Goal: Task Accomplishment & Management: Complete application form

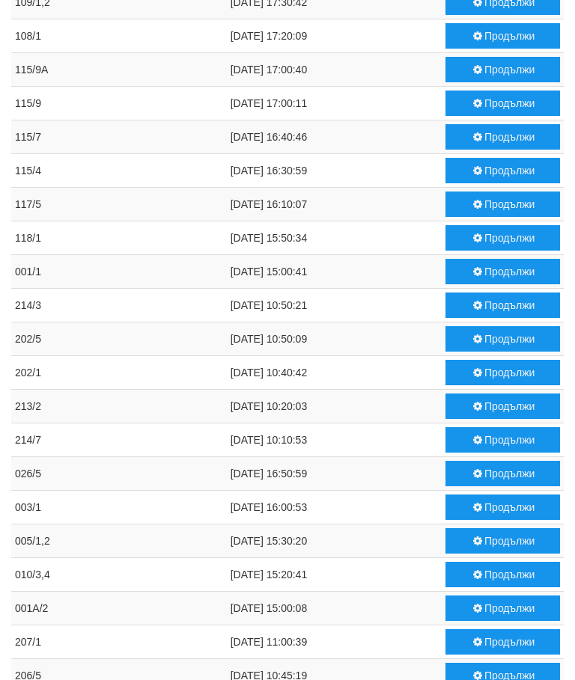
scroll to position [519, 0]
click at [499, 578] on button "Продължи" at bounding box center [502, 574] width 115 height 25
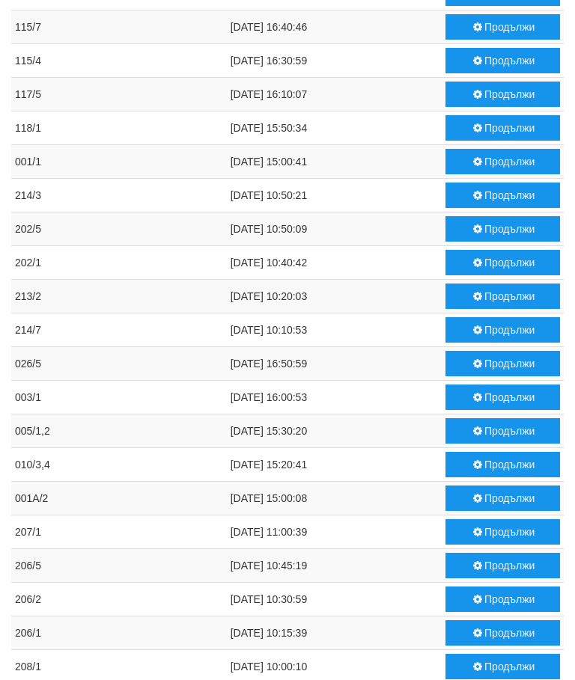
scroll to position [668, 0]
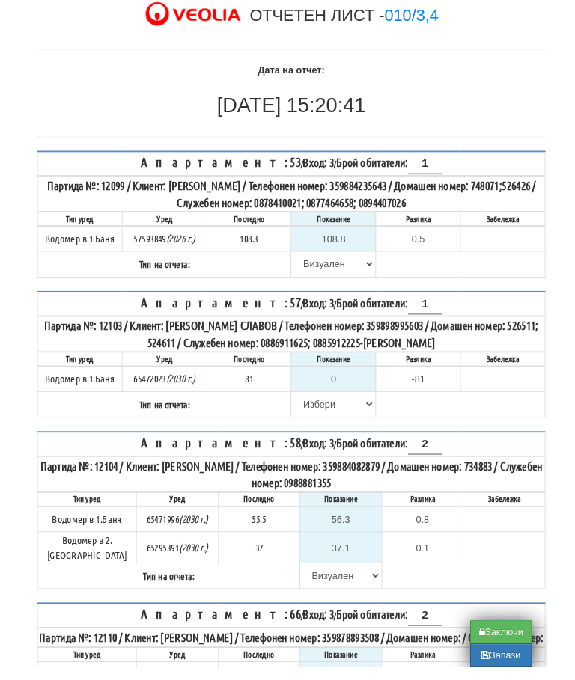
scroll to position [91, 0]
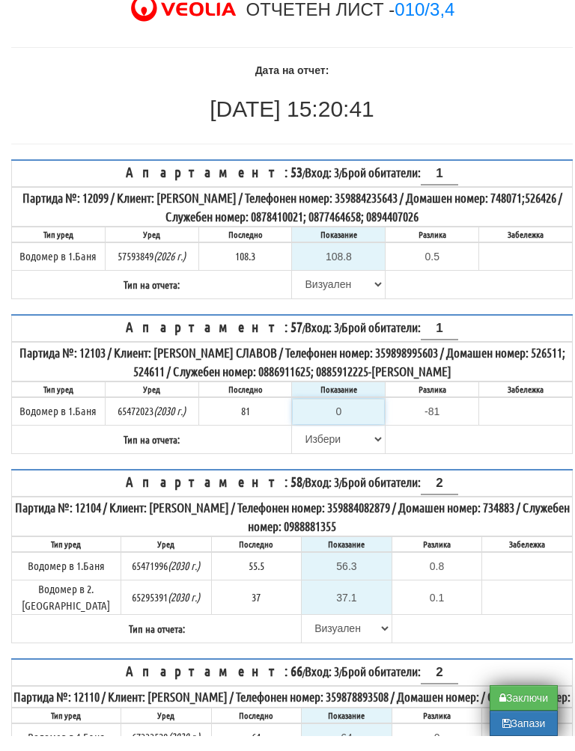
click at [357, 414] on input "0" at bounding box center [338, 426] width 91 height 25
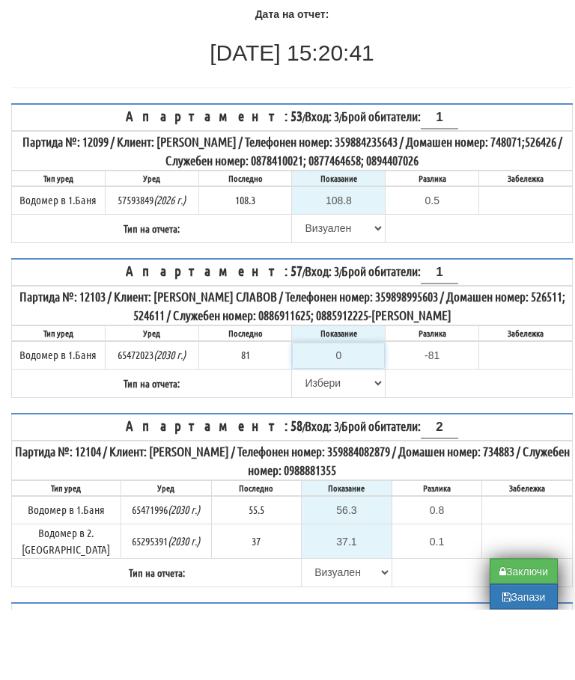
type input "8"
type input "-73.000"
type input "82"
type input "1.000"
type input "82"
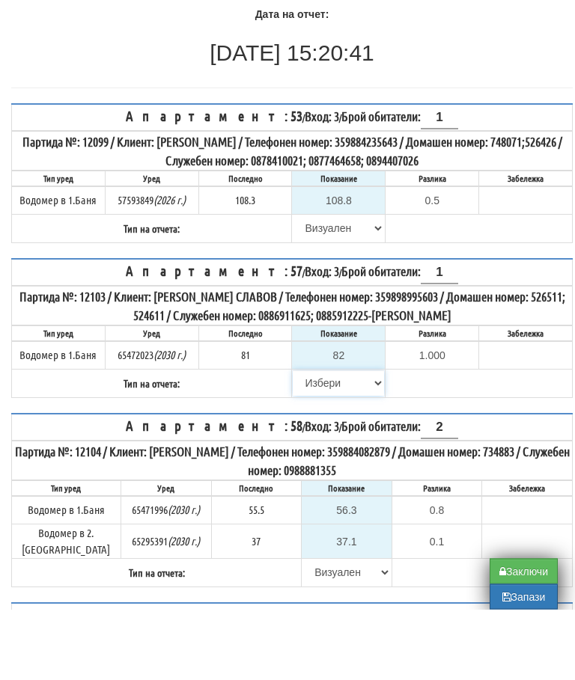
click at [312, 442] on select "[PERSON_NAME] Телефон Бележка Неосигурен достъп Самоотчет Служебно Дистанционен" at bounding box center [338, 454] width 91 height 25
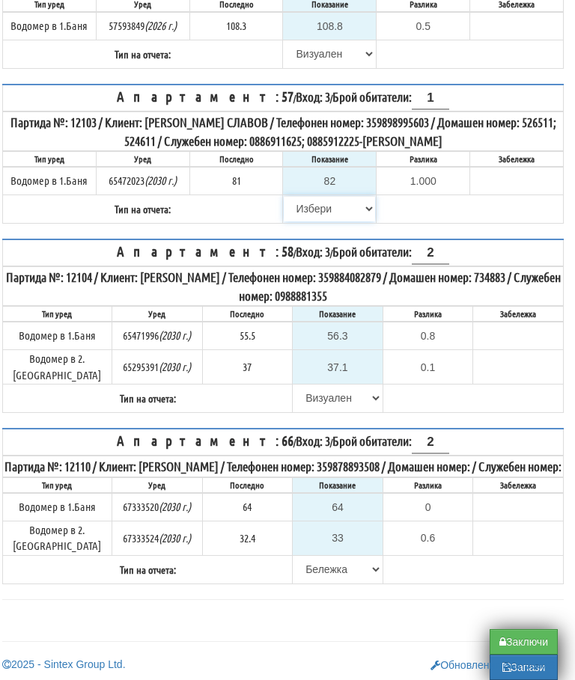
select select "8ac75930-9bfd-e511-80be-8d5a1dced85a"
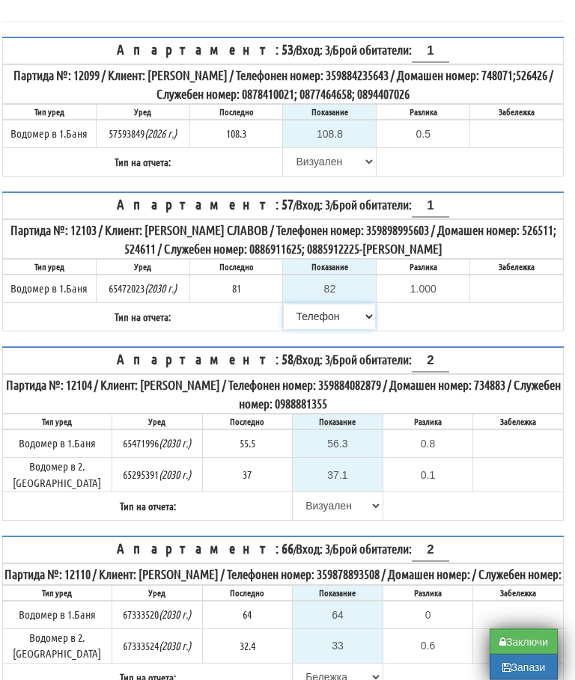
scroll to position [227, 9]
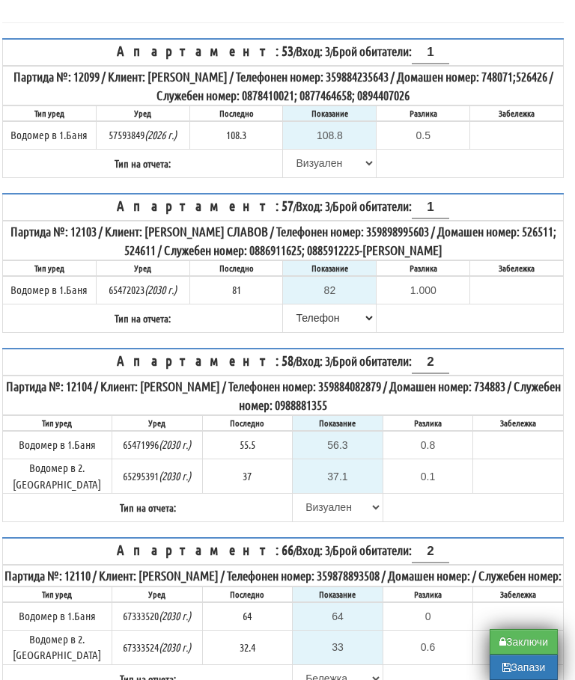
click at [522, 648] on button "Заключи" at bounding box center [524, 641] width 68 height 25
